Goal: Information Seeking & Learning: Check status

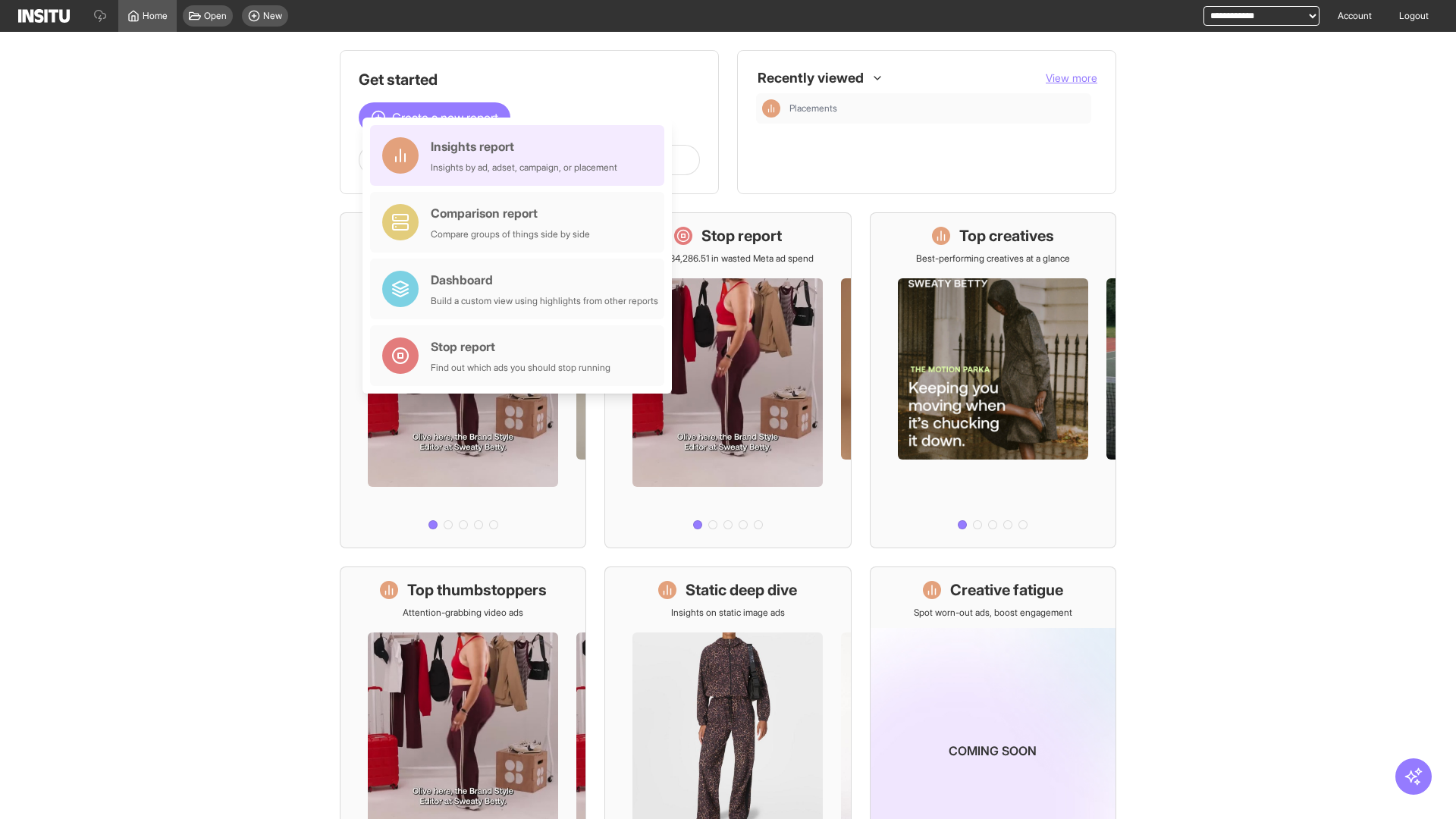
click at [521, 155] on div "Insights report Insights by ad, adset, campaign, or placement" at bounding box center [524, 155] width 187 height 36
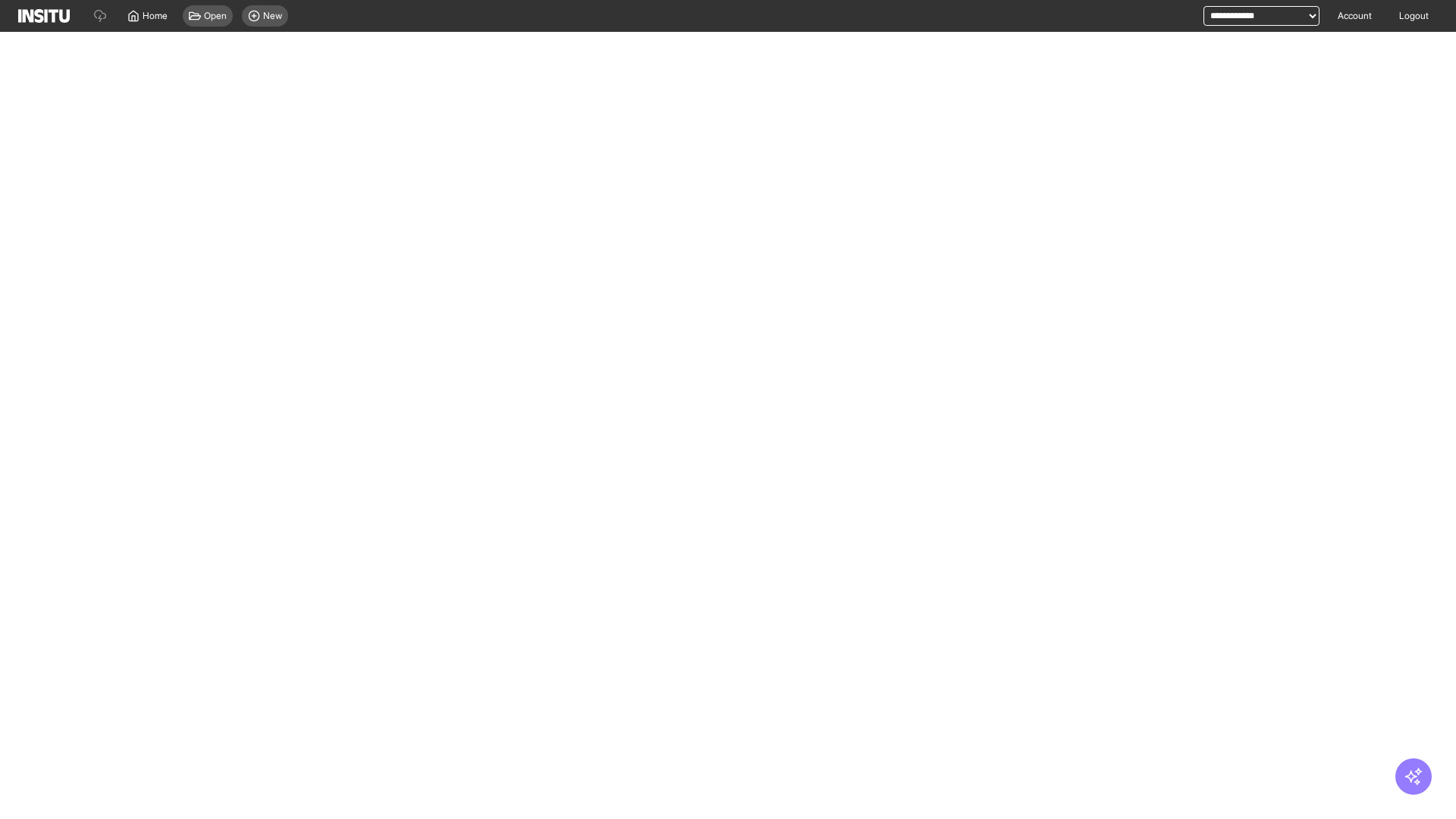
select select "**"
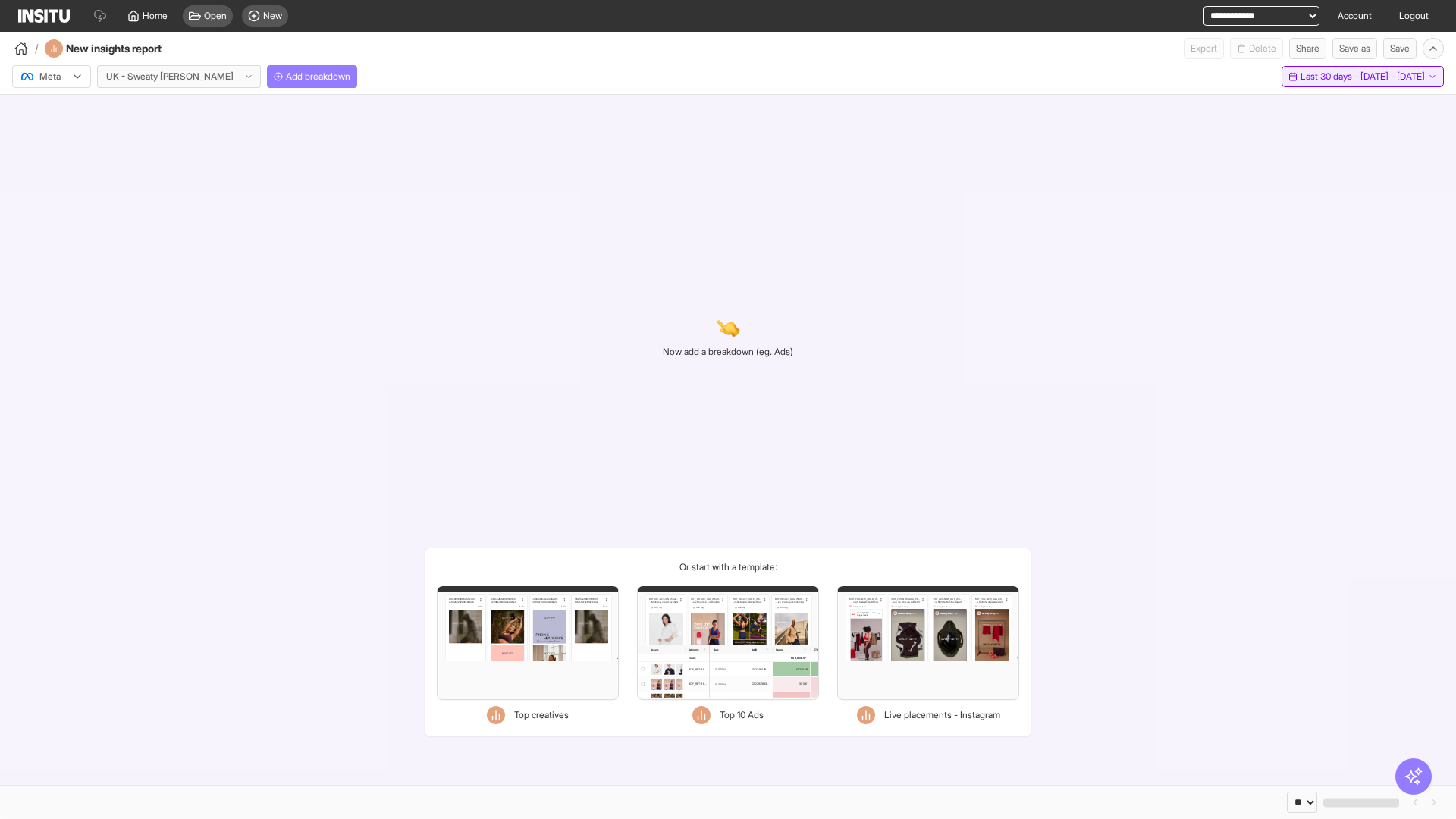
click at [1341, 77] on span "Last 30 days - [DATE] - [DATE]" at bounding box center [1363, 76] width 124 height 12
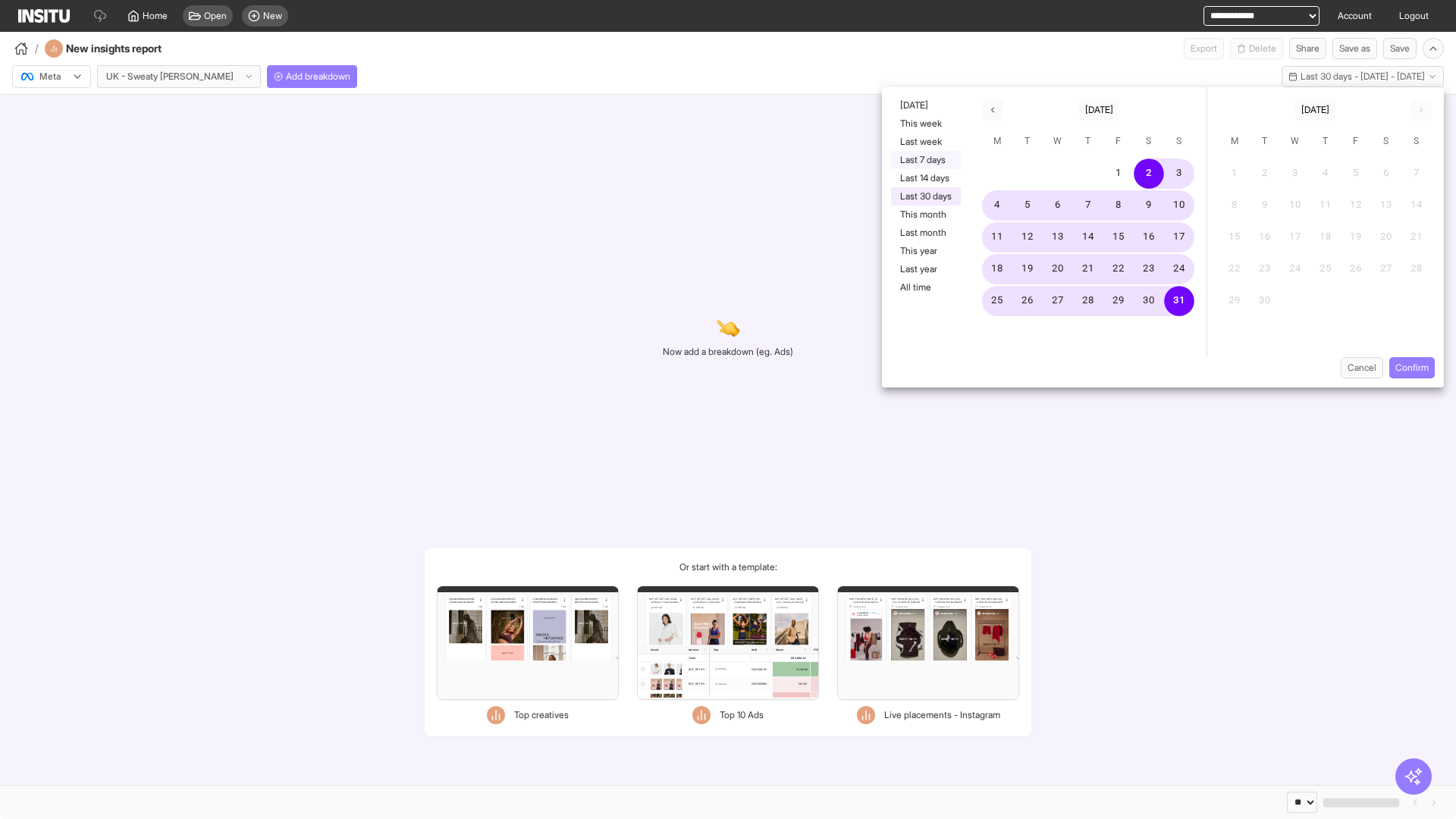
click at [924, 160] on button "Last 7 days" at bounding box center [926, 160] width 70 height 18
